Goal: Information Seeking & Learning: Check status

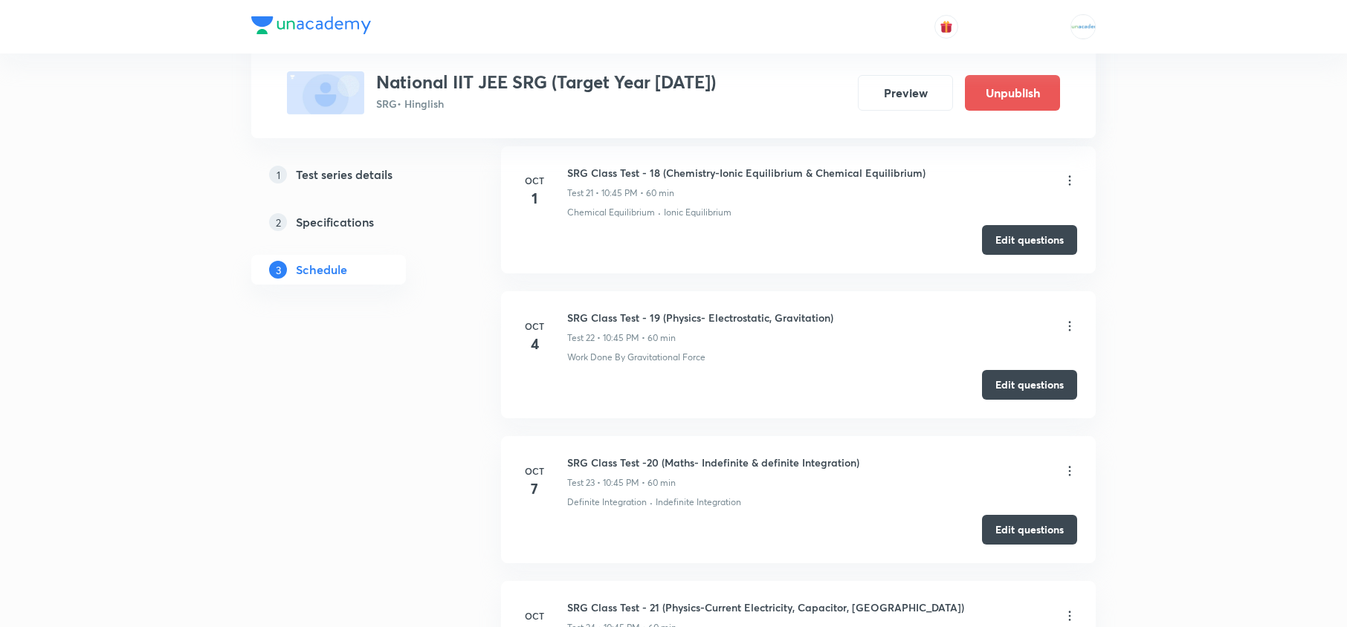
scroll to position [3964, 0]
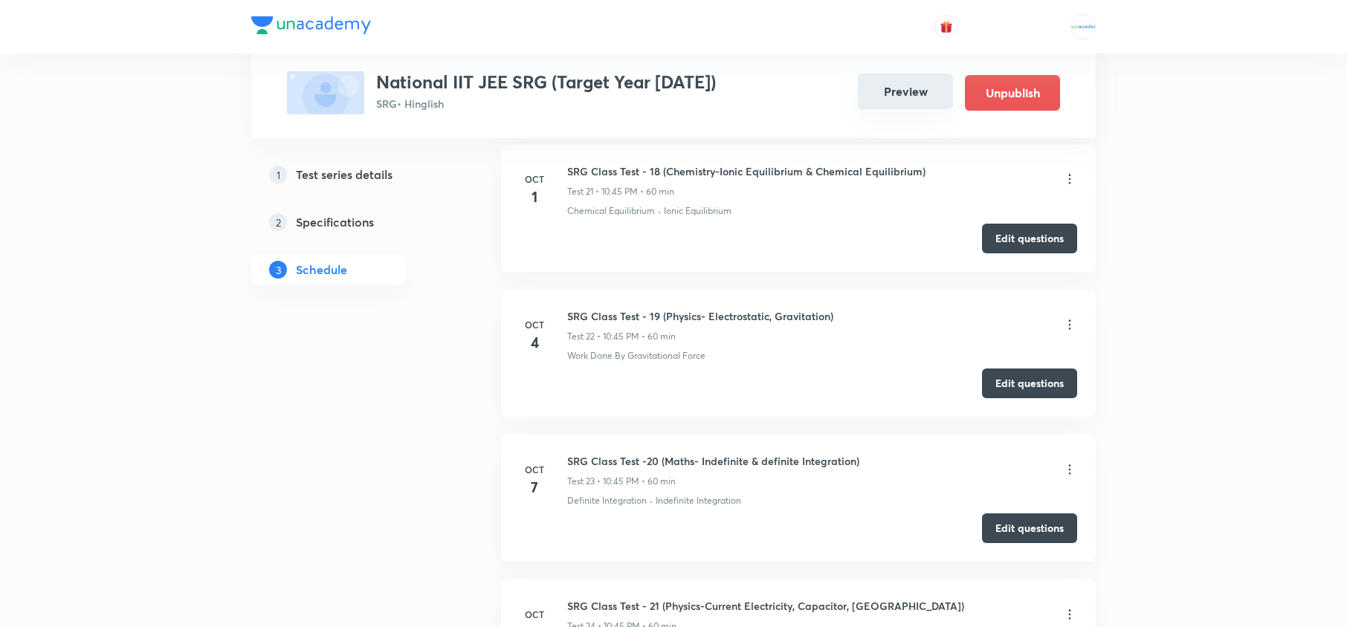
click at [907, 86] on button "Preview" at bounding box center [905, 92] width 95 height 36
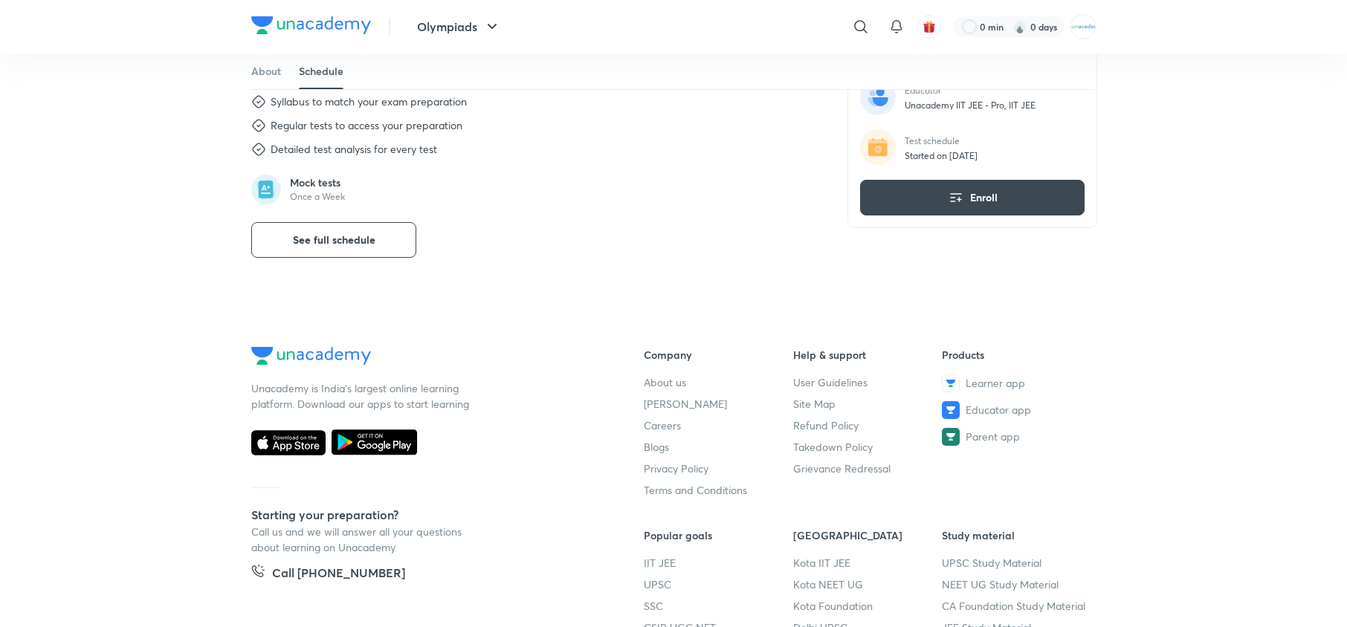
scroll to position [714, 0]
click at [381, 244] on button "See full schedule" at bounding box center [333, 240] width 165 height 36
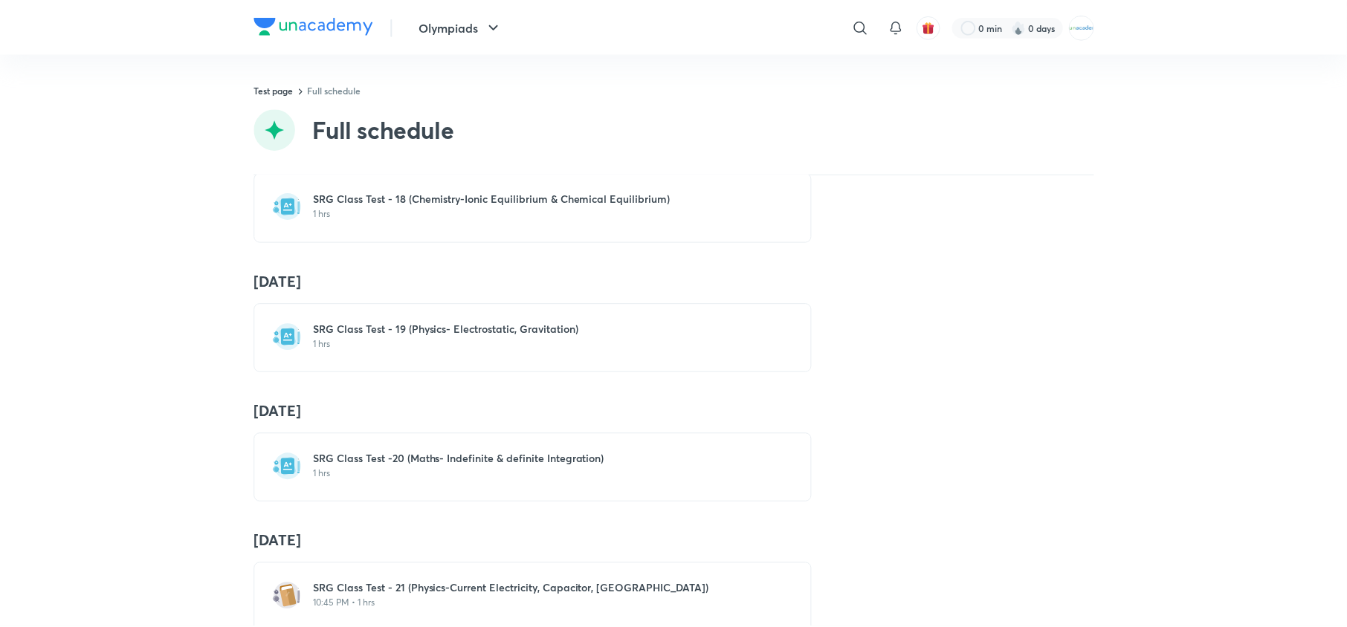
scroll to position [2752, 0]
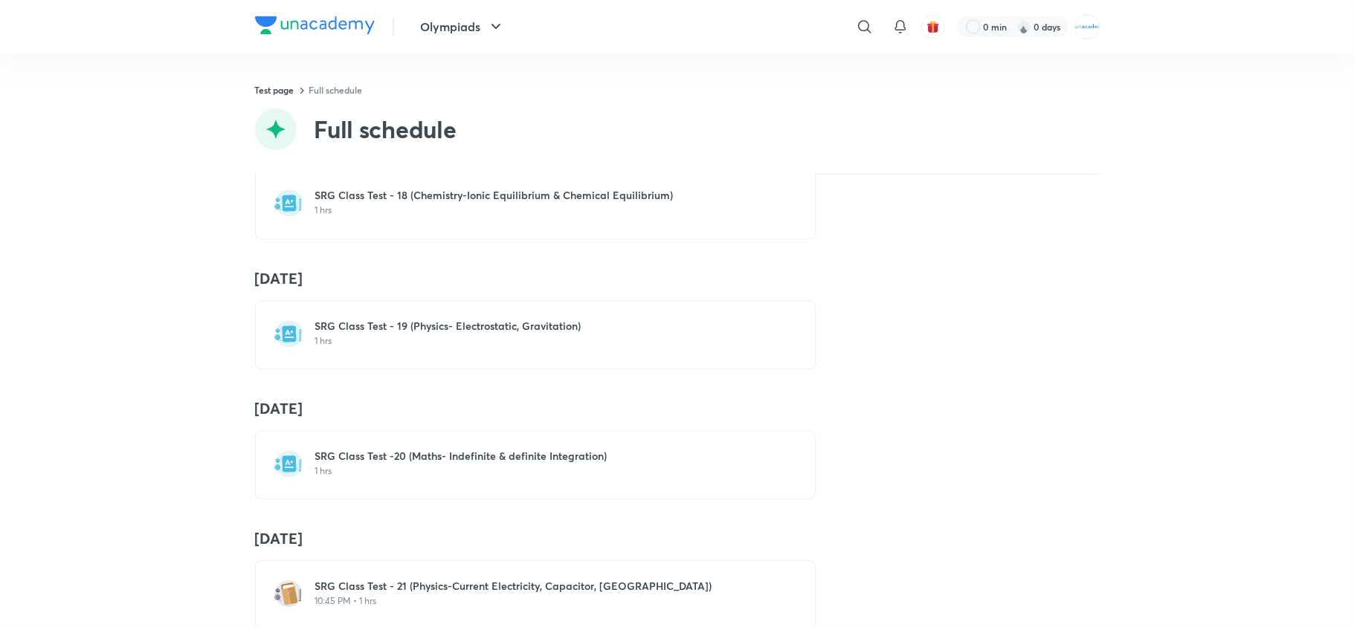
click at [452, 367] on div "SRG Class Test - 19 (Physics- Electrostatic, Gravitation) 1 hrs" at bounding box center [535, 334] width 561 height 69
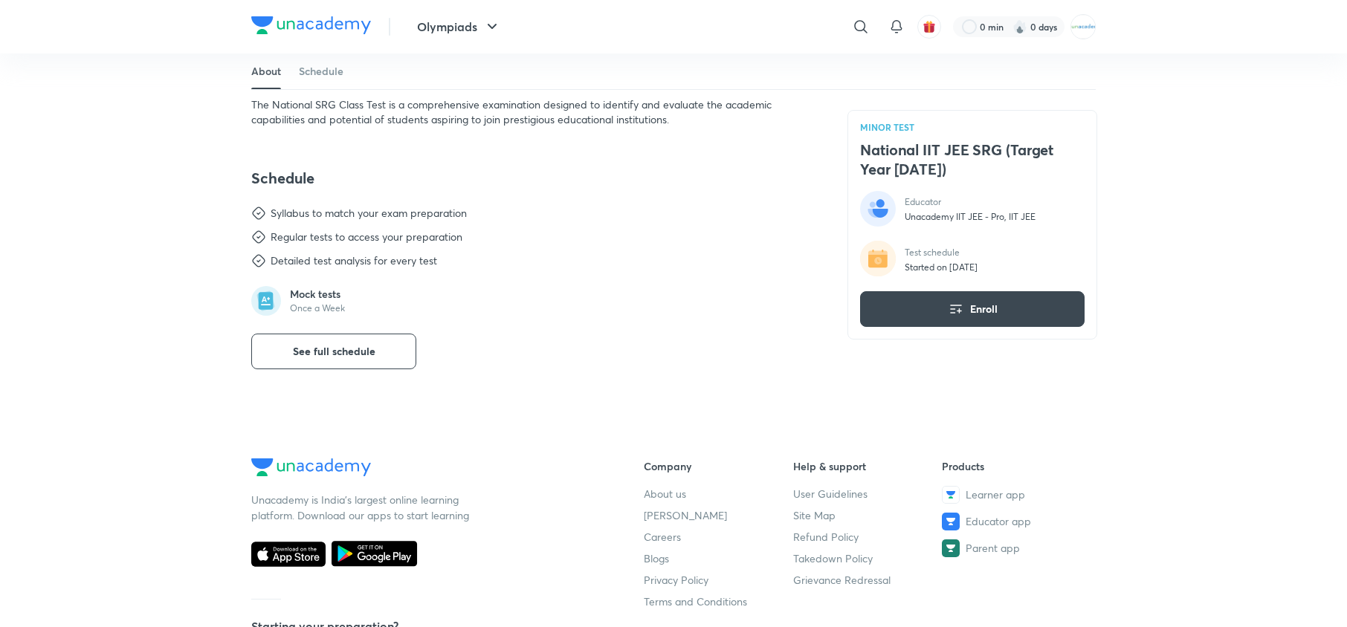
scroll to position [604, 0]
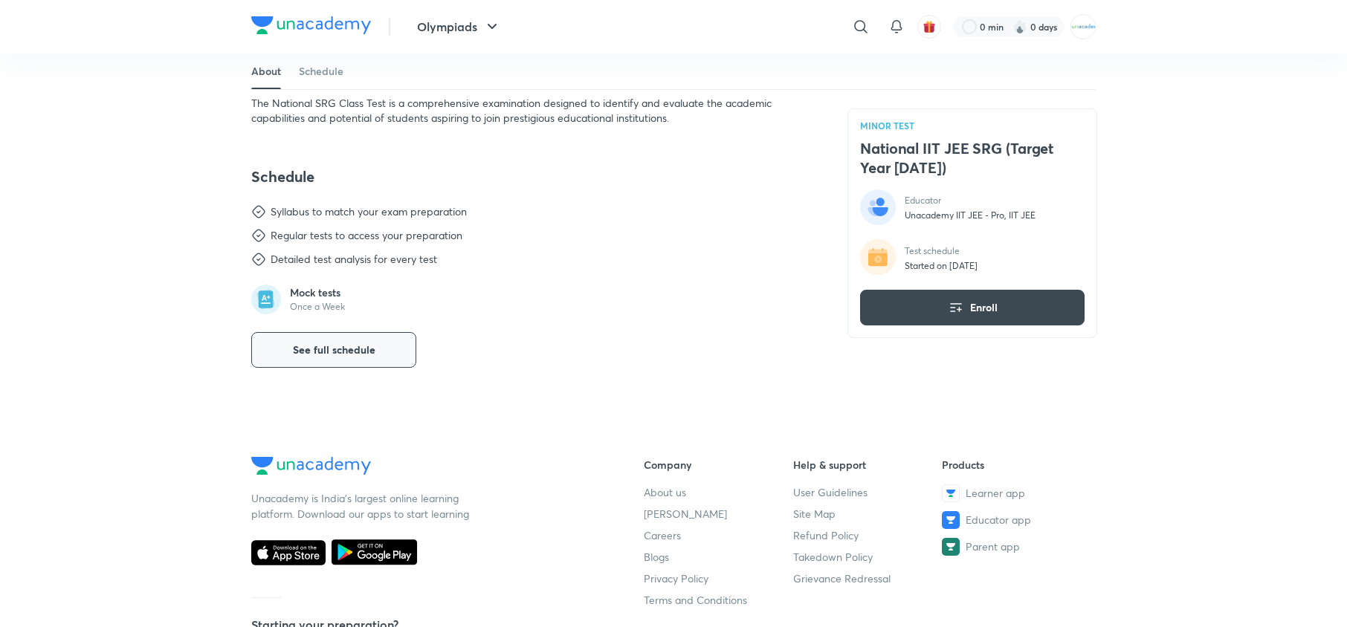
click at [375, 342] on button "See full schedule" at bounding box center [333, 350] width 165 height 36
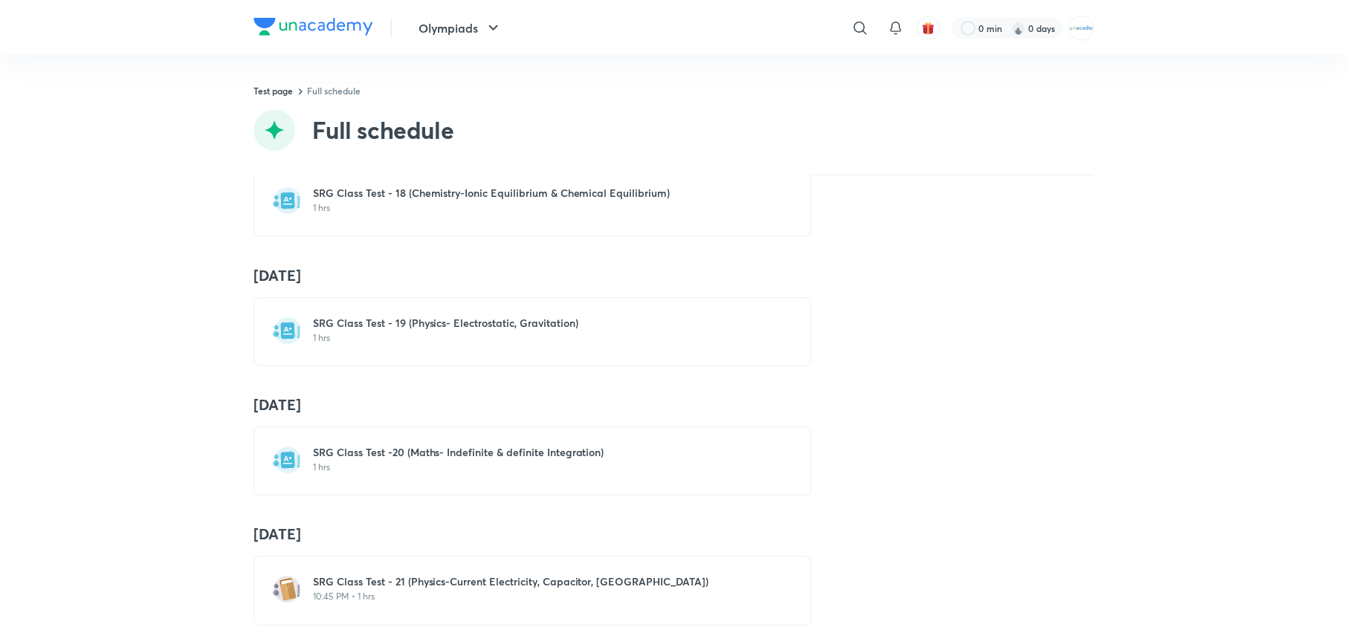
scroll to position [2758, 0]
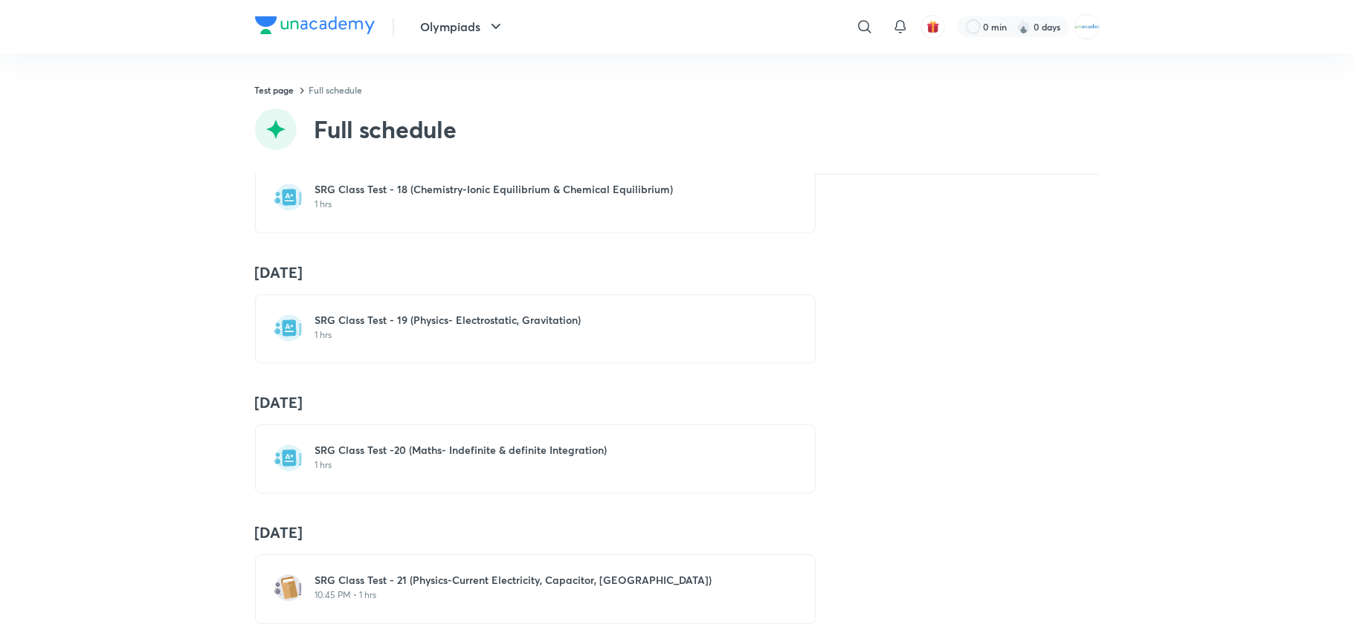
click at [427, 328] on h6 "SRG Class Test - 19 (Physics- Electrostatic, Gravitation)" at bounding box center [544, 320] width 458 height 15
